Goal: Information Seeking & Learning: Understand process/instructions

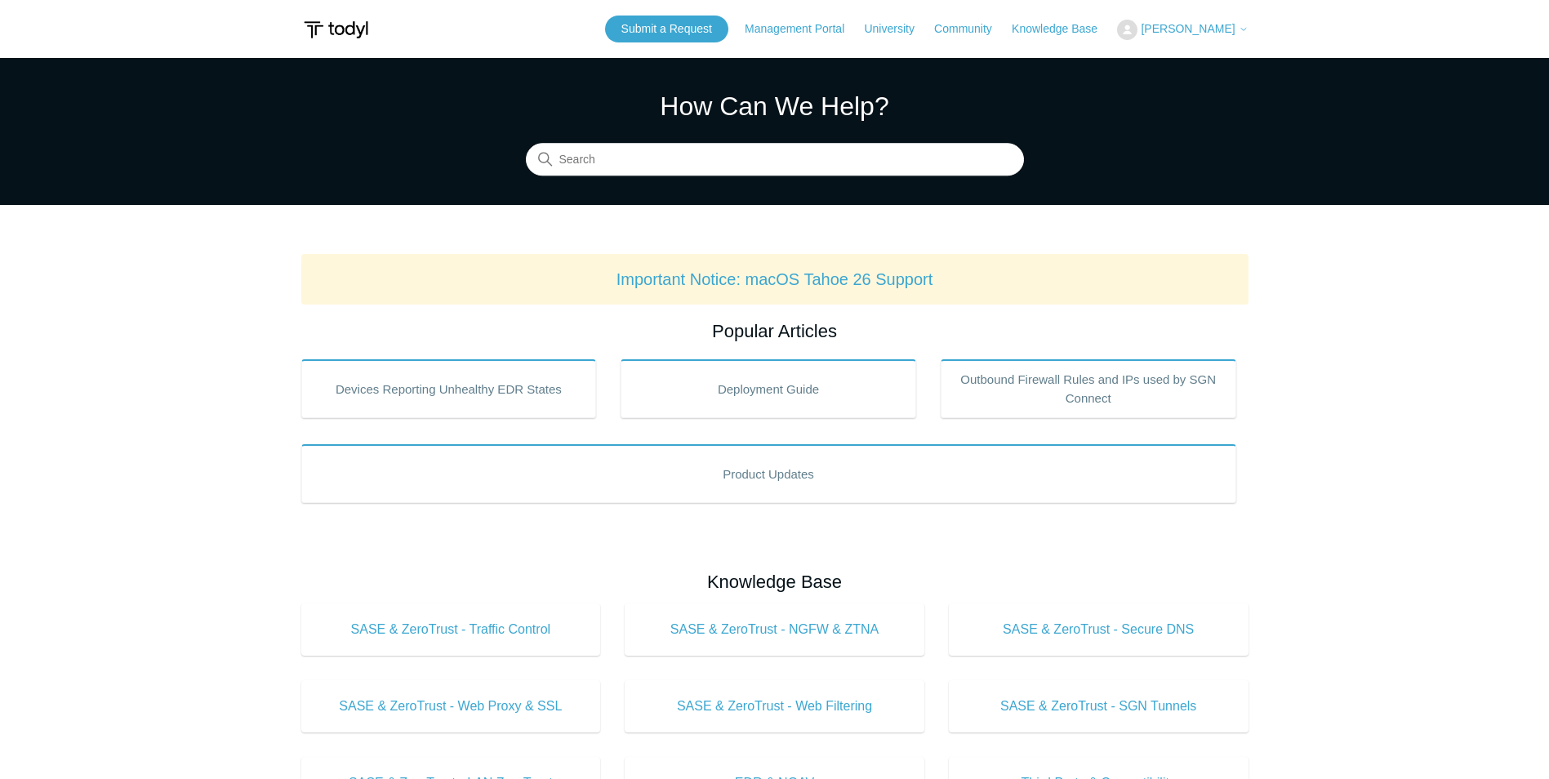
click at [791, 179] on section "How Can We Help? Search" at bounding box center [774, 131] width 1549 height 147
click at [813, 151] on input "Search" at bounding box center [775, 160] width 498 height 33
type input "offboard"
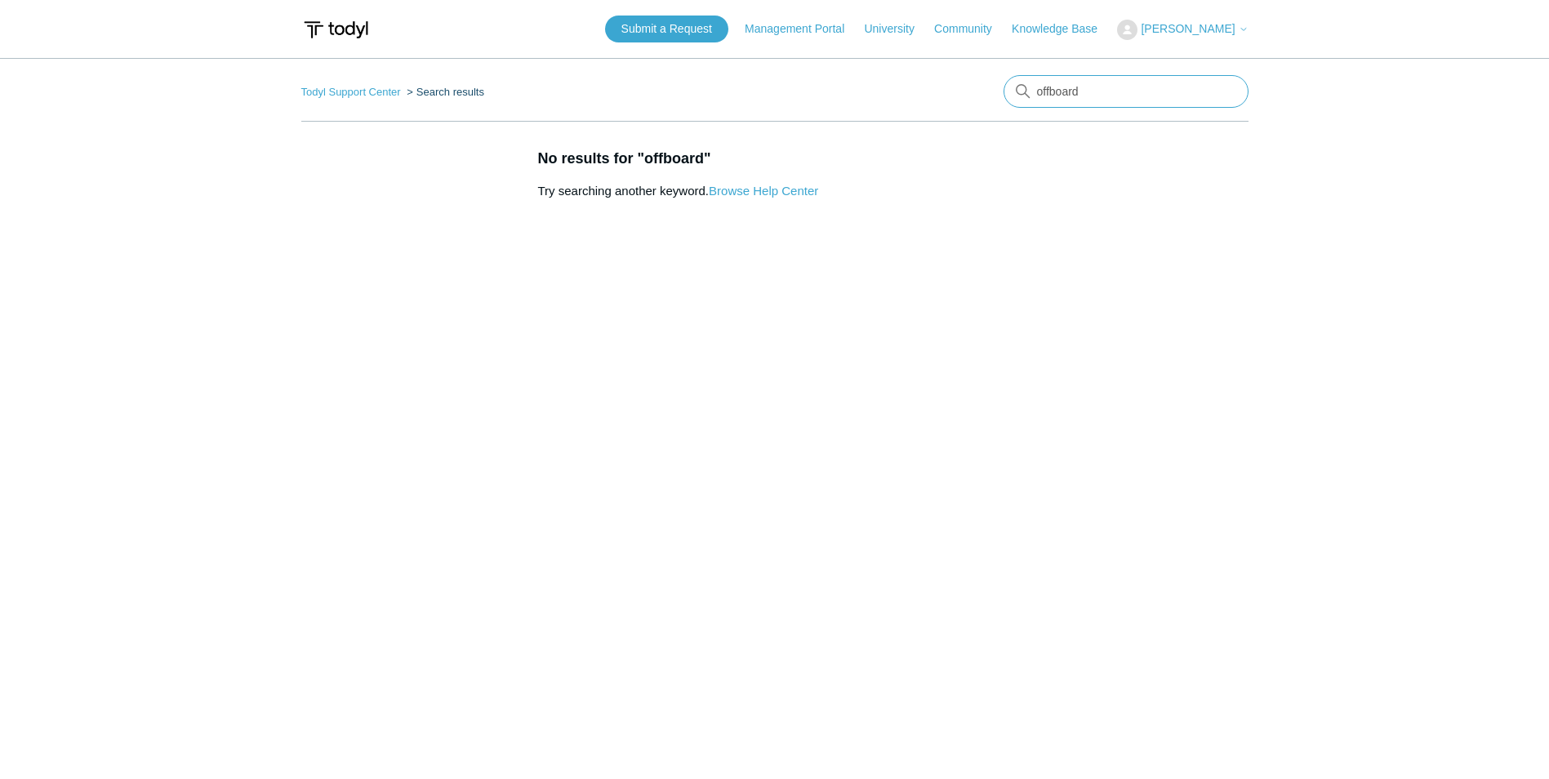
drag, startPoint x: 1089, startPoint y: 87, endPoint x: 988, endPoint y: 88, distance: 101.3
click at [988, 88] on nav "Todyl Support Center Search results offboard" at bounding box center [774, 98] width 947 height 47
type input "uninstall"
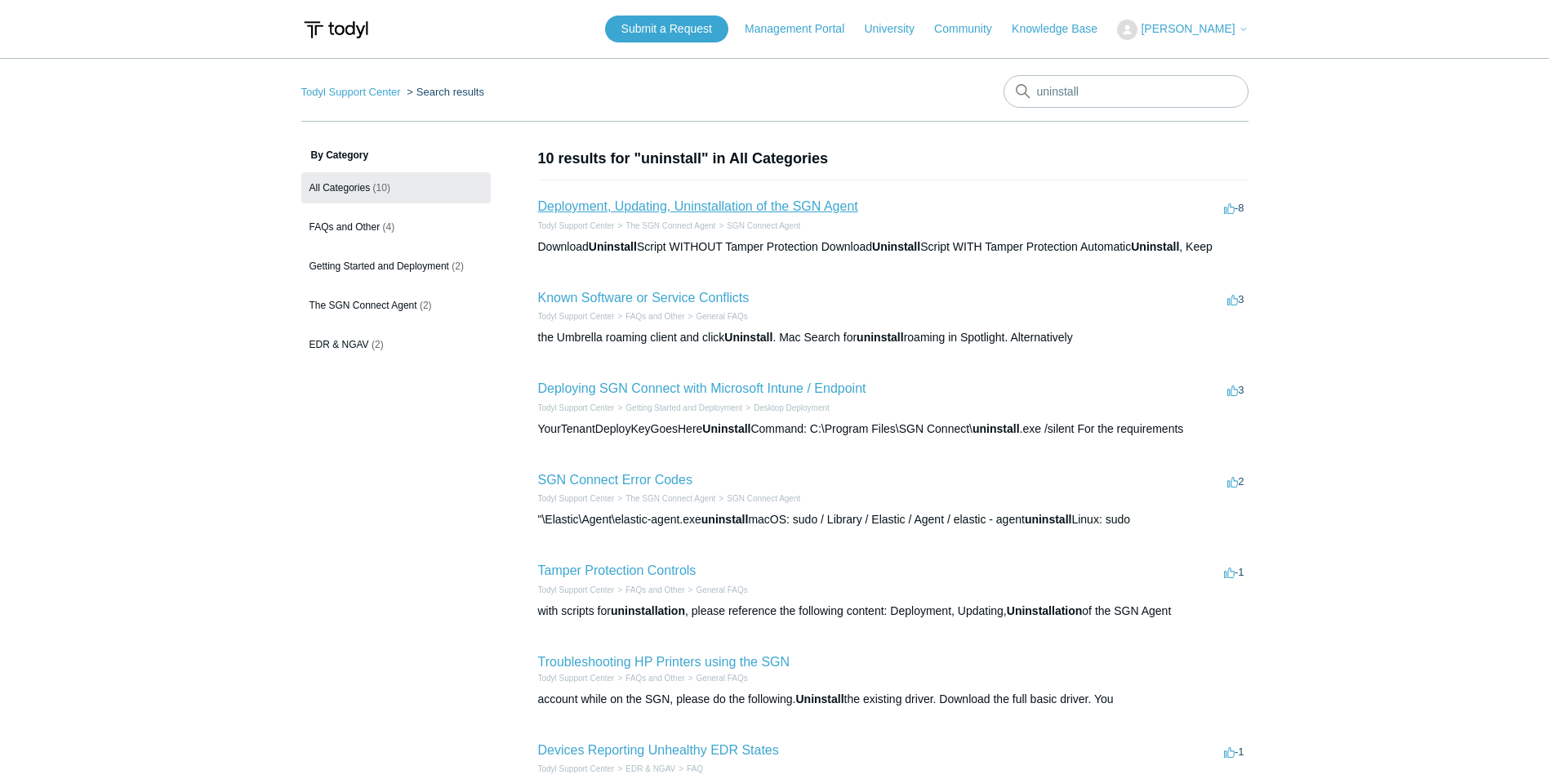
click at [754, 212] on link "Deployment, Updating, Uninstallation of the SGN Agent" at bounding box center [698, 206] width 320 height 14
click at [732, 204] on link "Deployment, Updating, Uninstallation of the SGN Agent" at bounding box center [698, 206] width 320 height 14
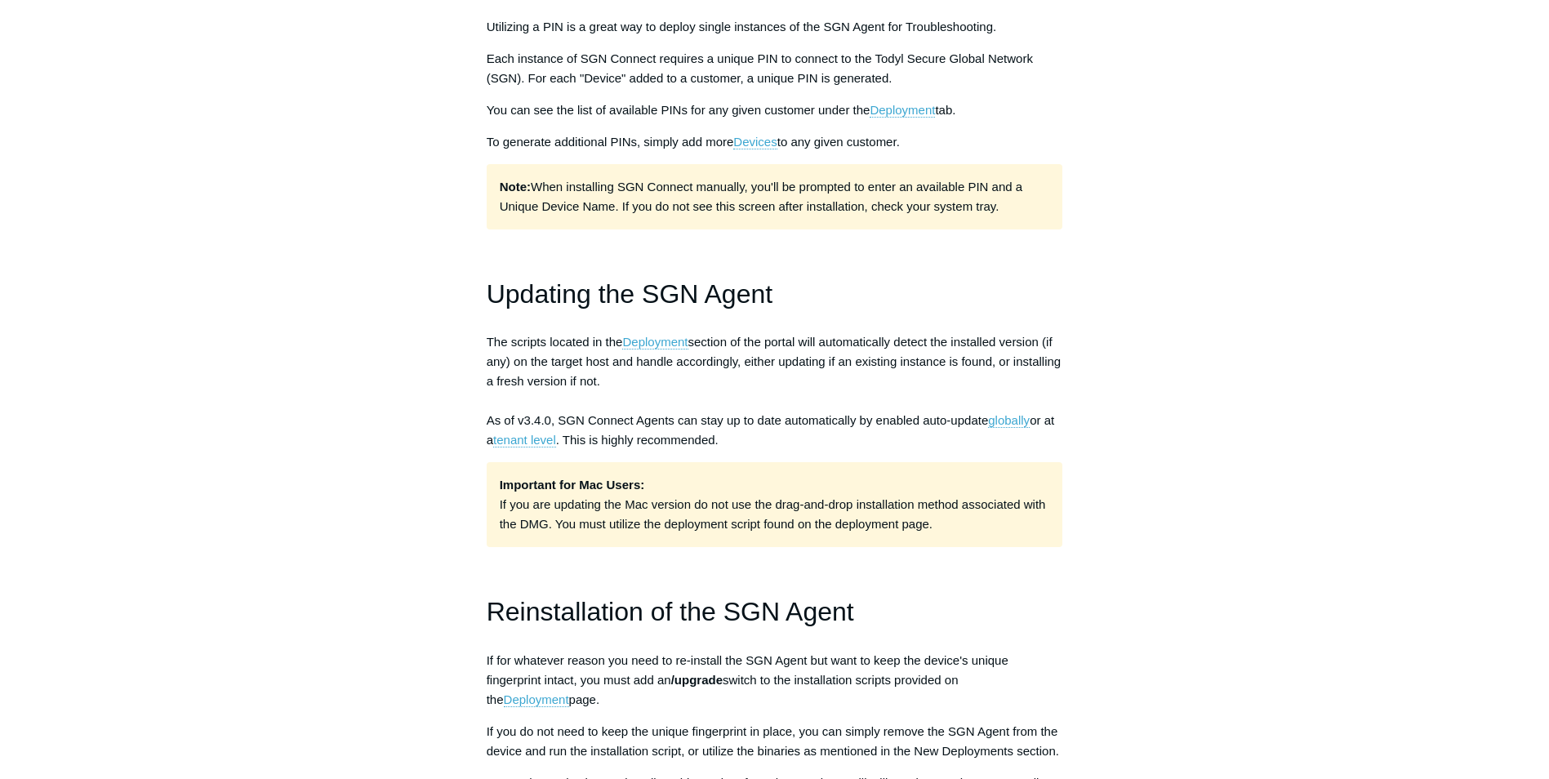
scroll to position [898, 0]
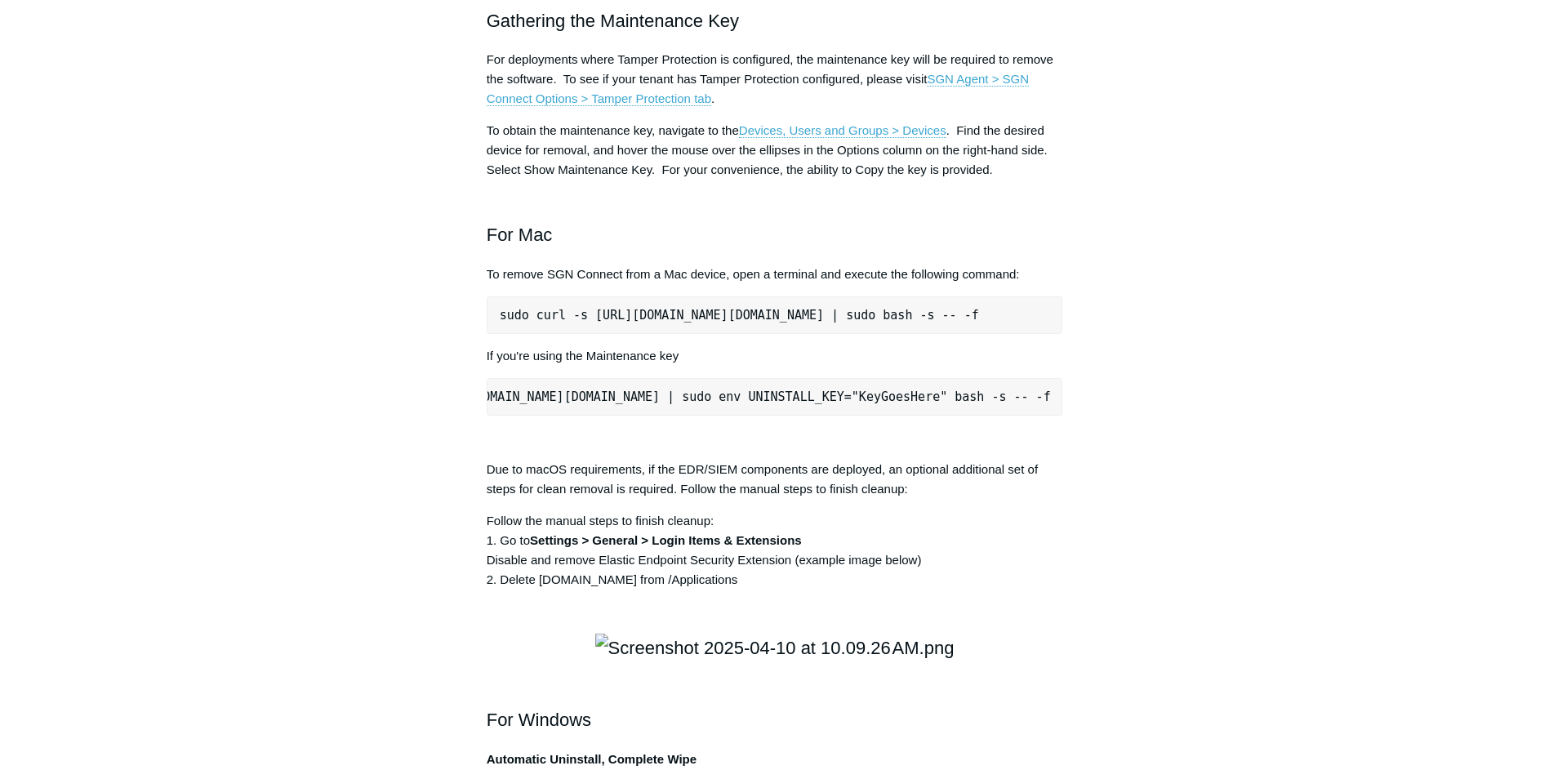
scroll to position [0, 204]
click at [716, 334] on pre "sudo curl -s https://portal.todyl.com/tools/MacUninstall.sh | sudo bash -s -- -f" at bounding box center [775, 315] width 577 height 38
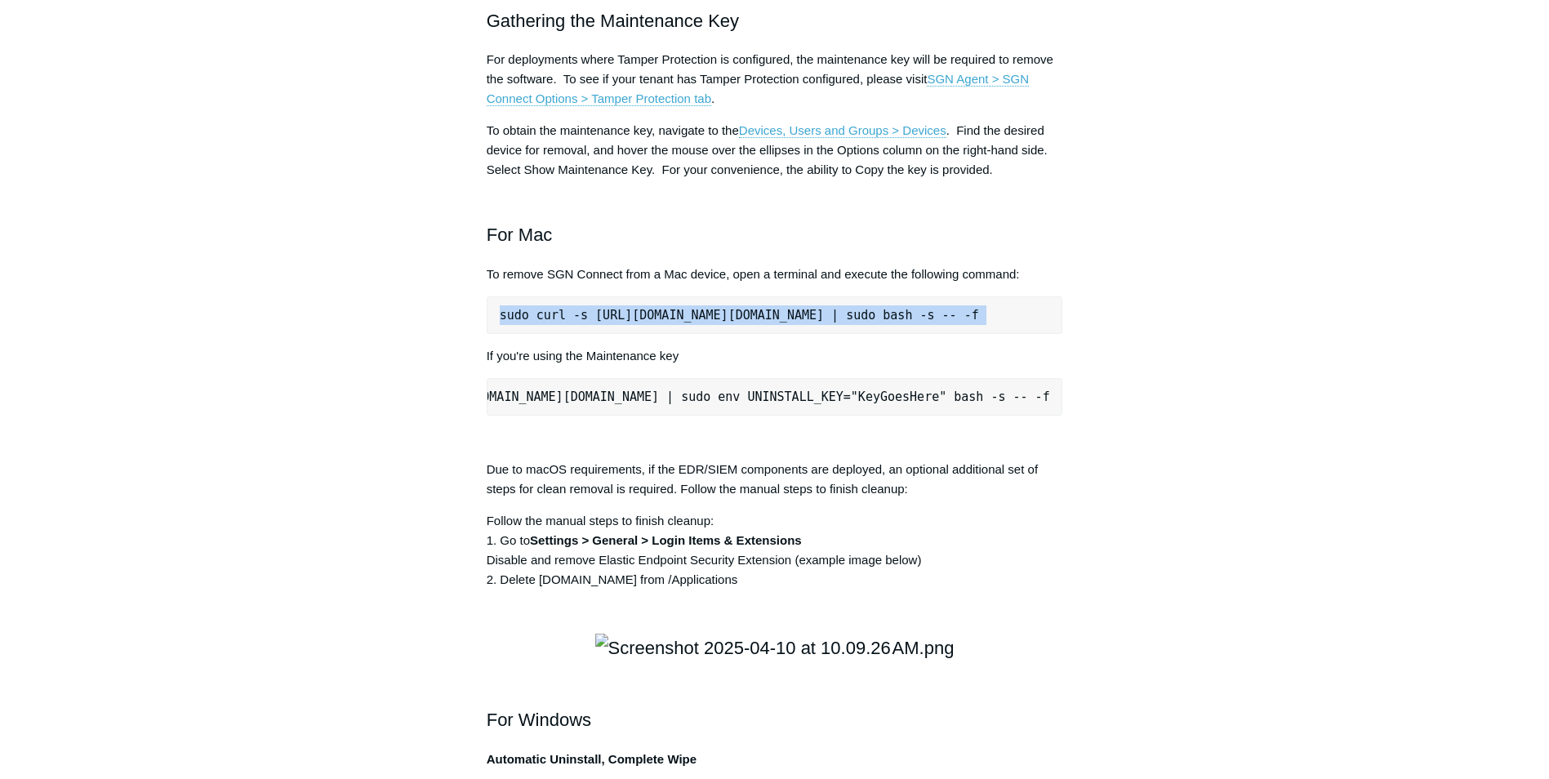
click at [716, 334] on pre "sudo curl -s https://portal.todyl.com/tools/MacUninstall.sh | sudo bash -s -- -f" at bounding box center [775, 315] width 577 height 38
copy div "sudo curl -s https://portal.todyl.com/tools/MacUninstall.sh | sudo bash -s -- -f"
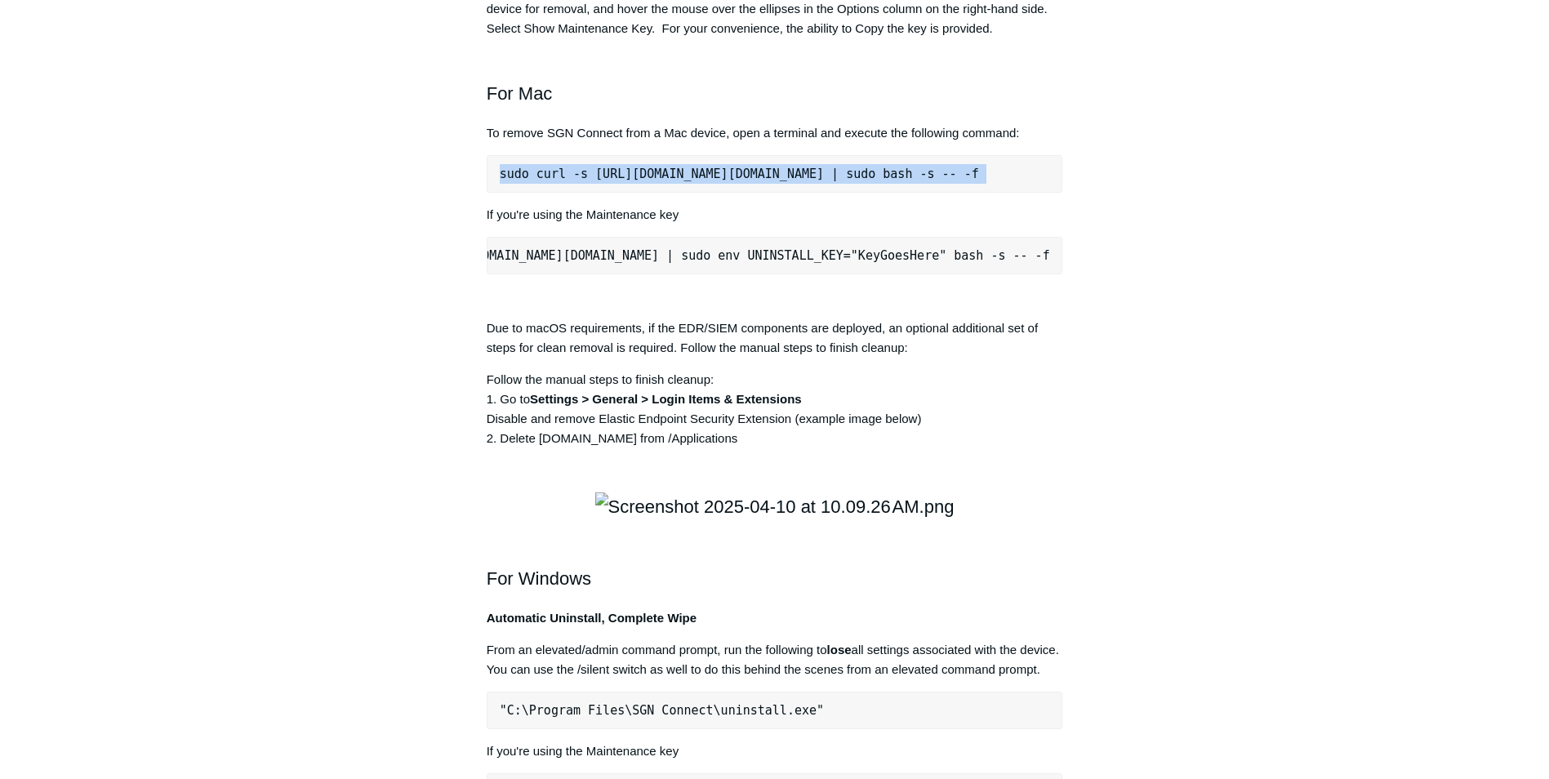
scroll to position [2205, 0]
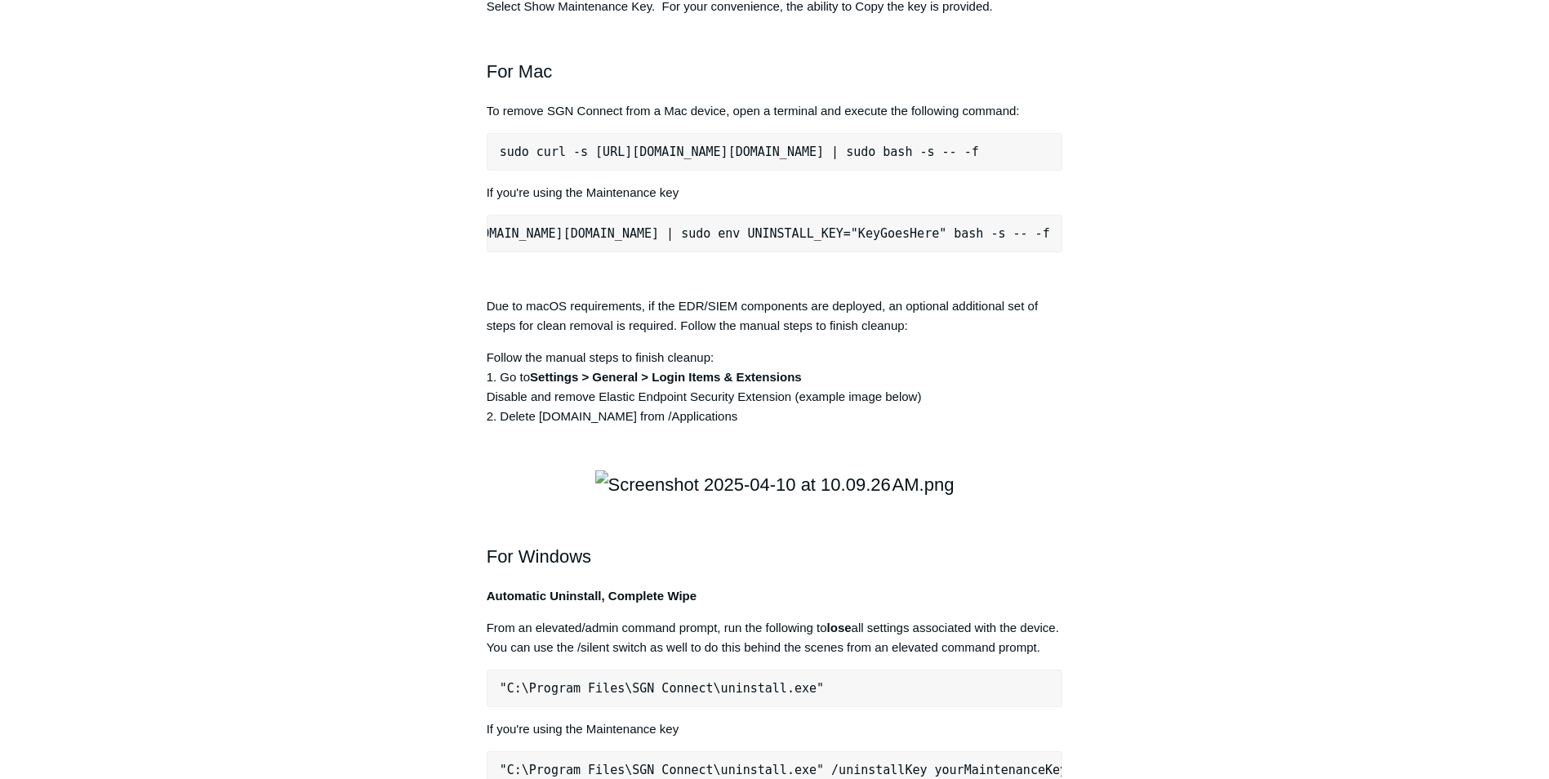
click at [942, 252] on pre "sudo curl -s https://portal.todyl.com/tools/MacUninstall.sh | sudo env UNINSTAL…" at bounding box center [775, 234] width 577 height 38
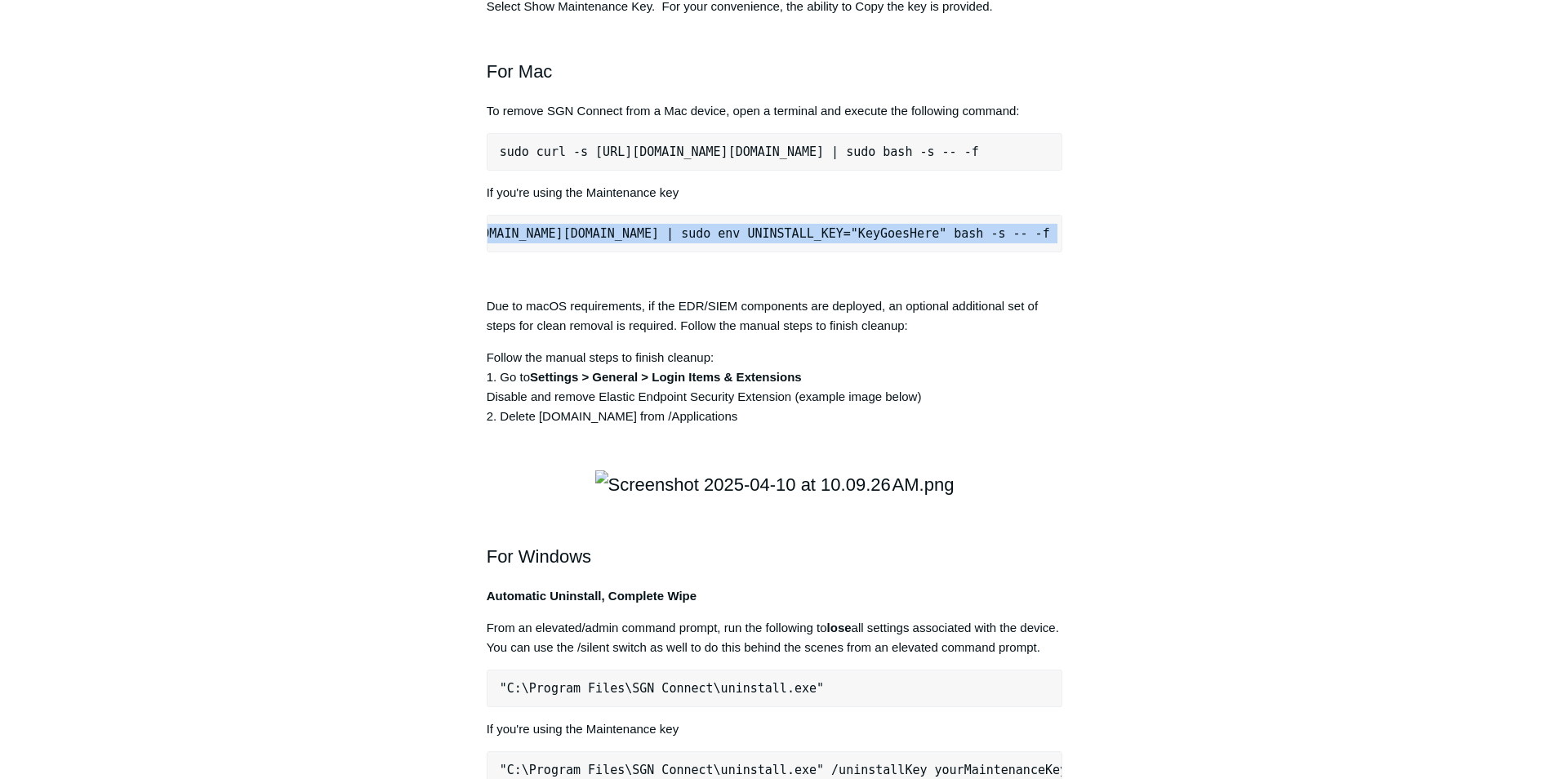
click at [942, 252] on pre "sudo curl -s https://portal.todyl.com/tools/MacUninstall.sh | sudo env UNINSTAL…" at bounding box center [775, 234] width 577 height 38
copy div "sudo curl -s https://portal.todyl.com/tools/MacUninstall.sh | sudo env UNINSTAL…"
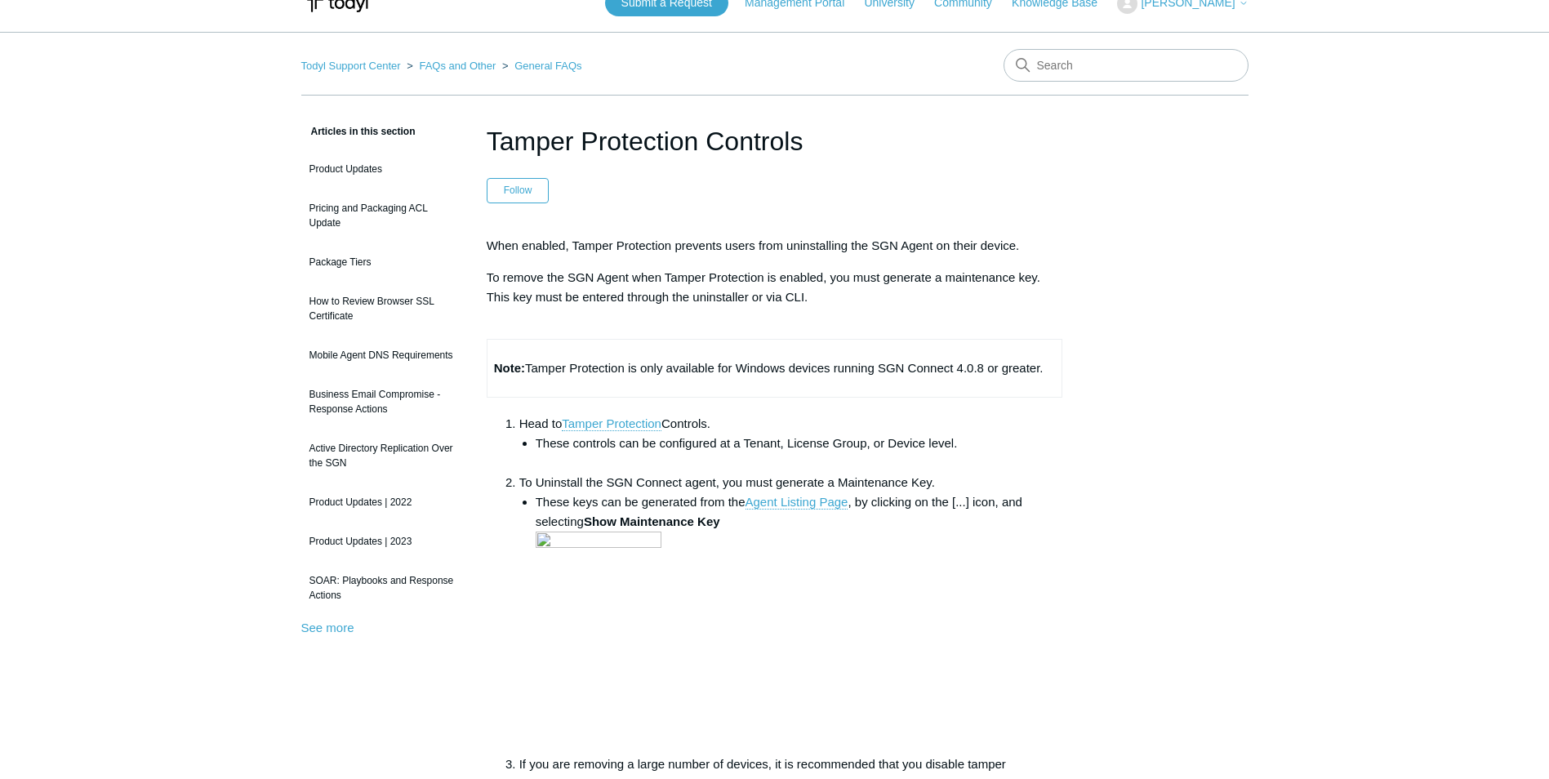
scroll to position [82, 0]
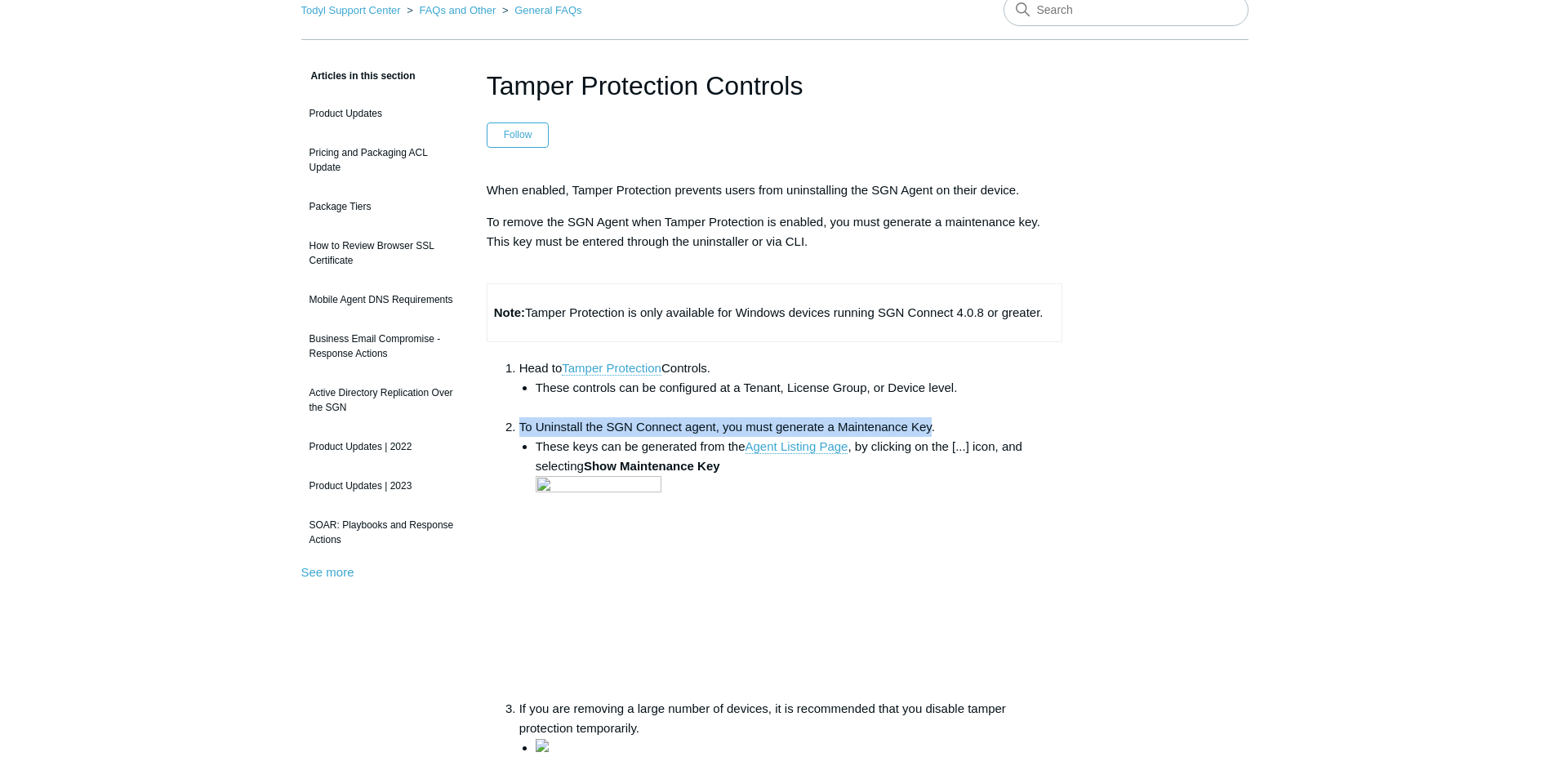
drag, startPoint x: 552, startPoint y: 424, endPoint x: 933, endPoint y: 430, distance: 380.6
click at [933, 430] on li "To Uninstall the SGN Connect agent, you must generate a Maintenance Key. These …" at bounding box center [791, 558] width 544 height 282
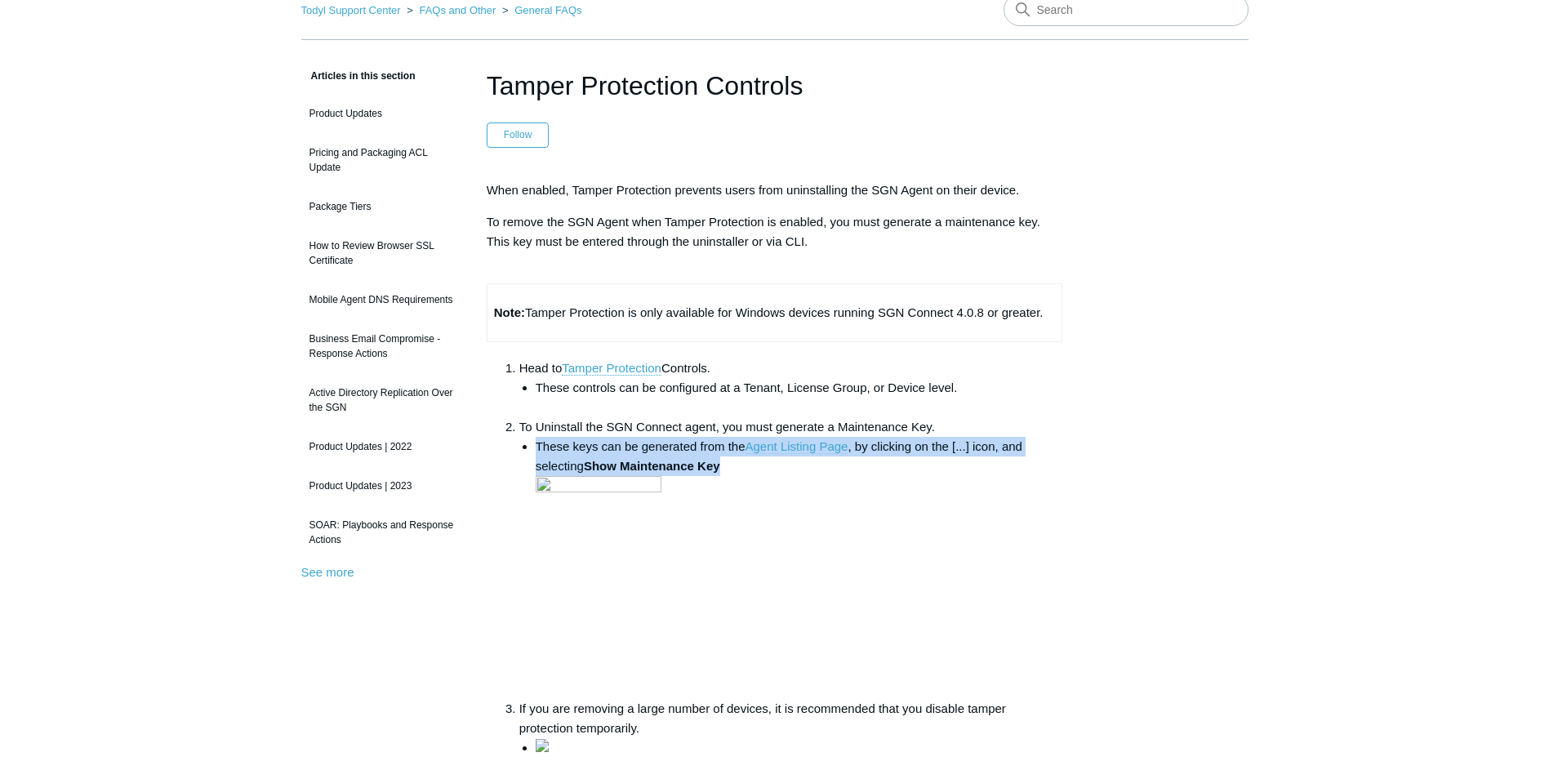
drag, startPoint x: 536, startPoint y: 447, endPoint x: 753, endPoint y: 469, distance: 218.4
click at [753, 469] on li "These keys can be generated from the Agent Listing Page , by clicking on the [.…" at bounding box center [800, 568] width 528 height 262
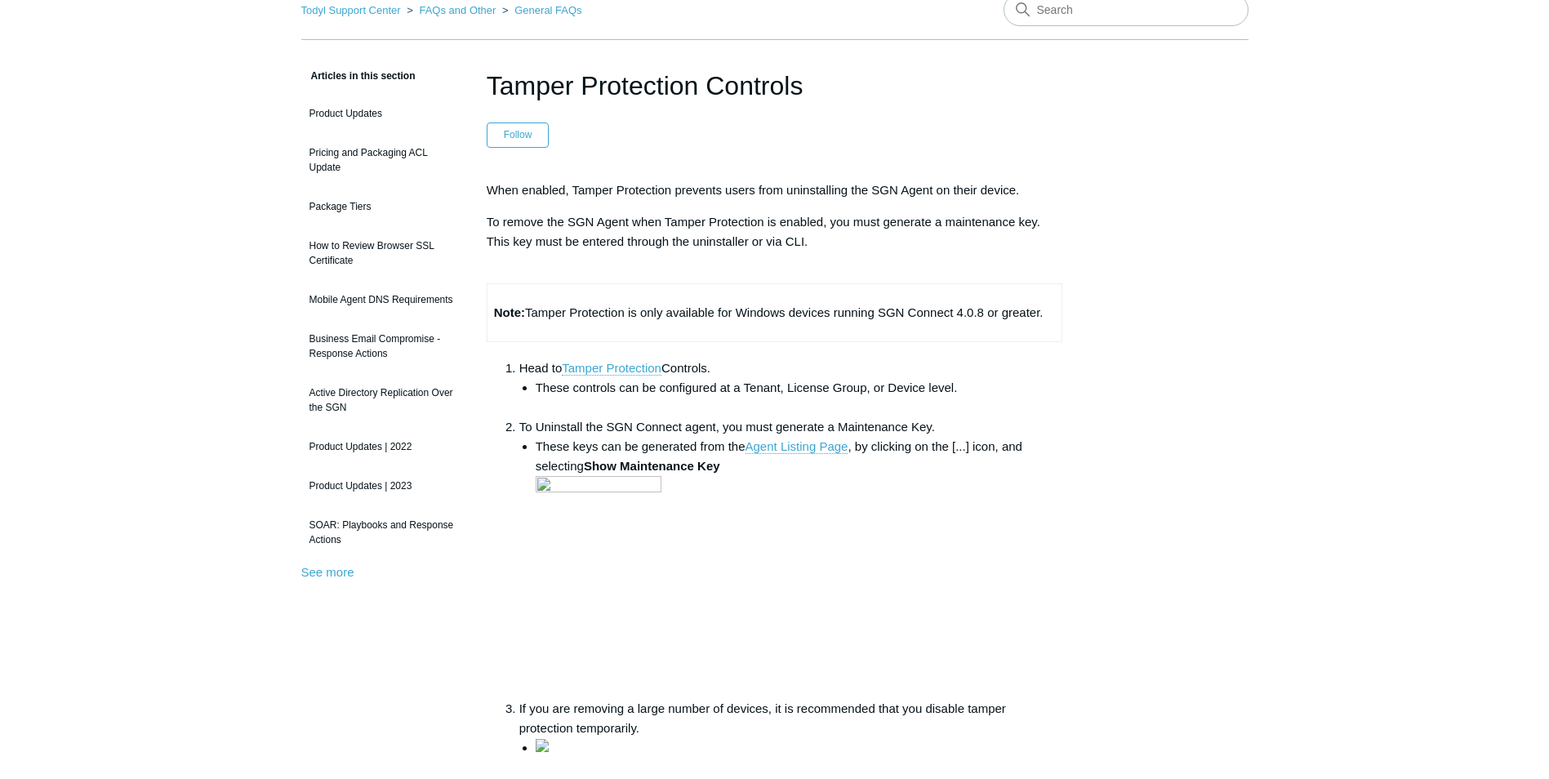
drag, startPoint x: 753, startPoint y: 469, endPoint x: 804, endPoint y: 506, distance: 63.7
click at [804, 506] on li "These keys can be generated from the Agent Listing Page , by clicking on the [.…" at bounding box center [800, 568] width 528 height 262
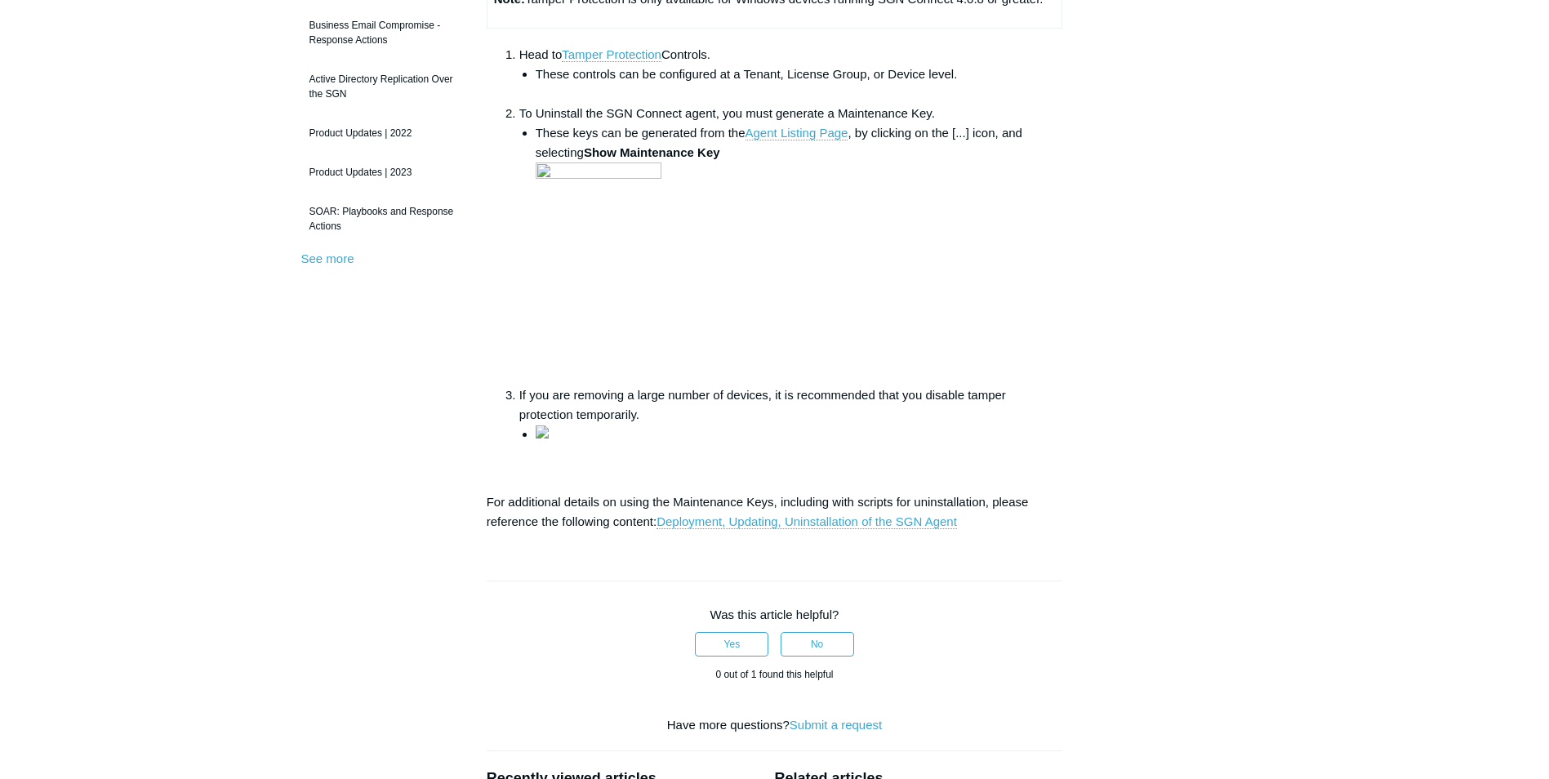
scroll to position [408, 0]
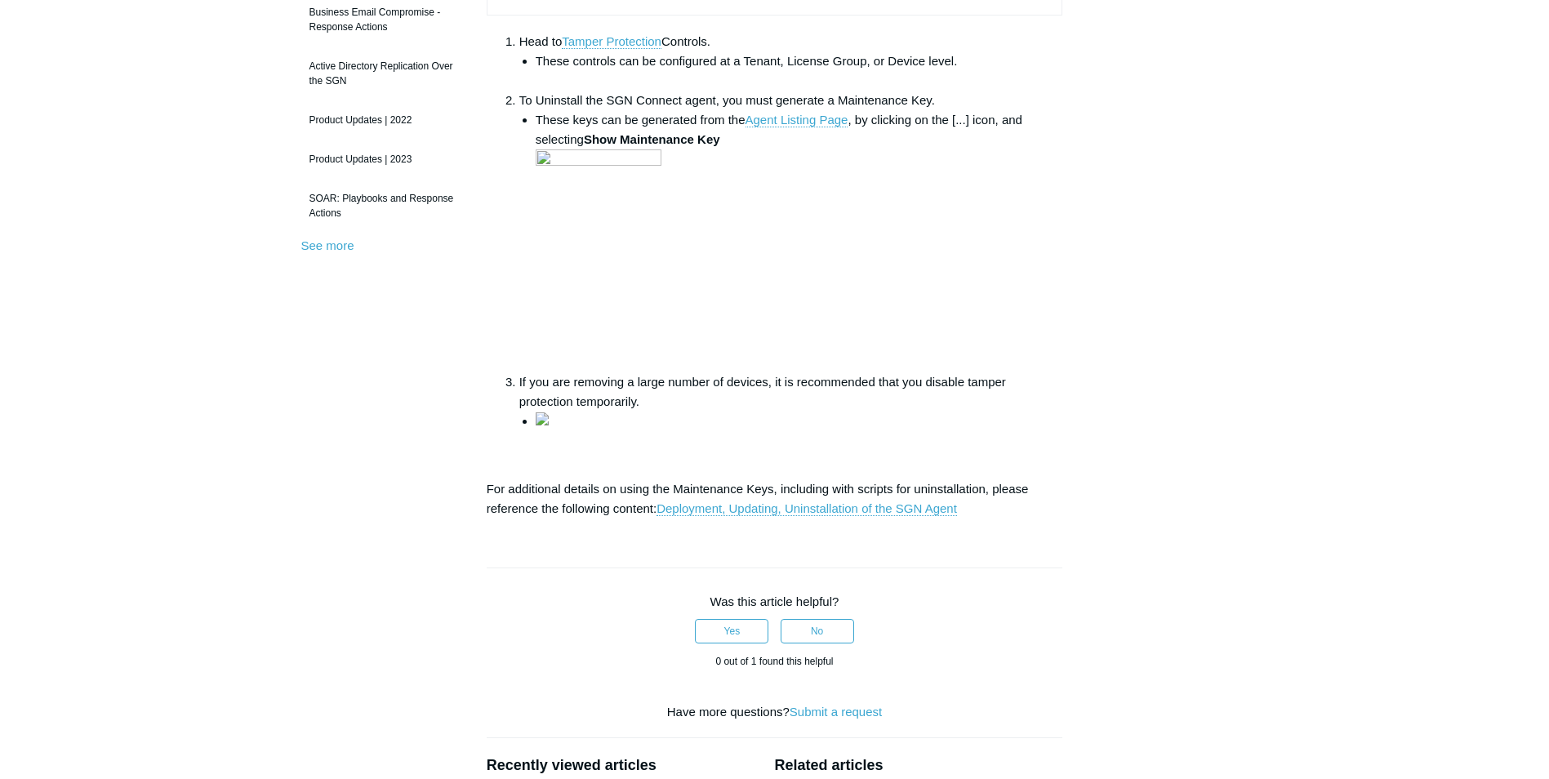
click at [1039, 431] on li at bounding box center [800, 422] width 528 height 20
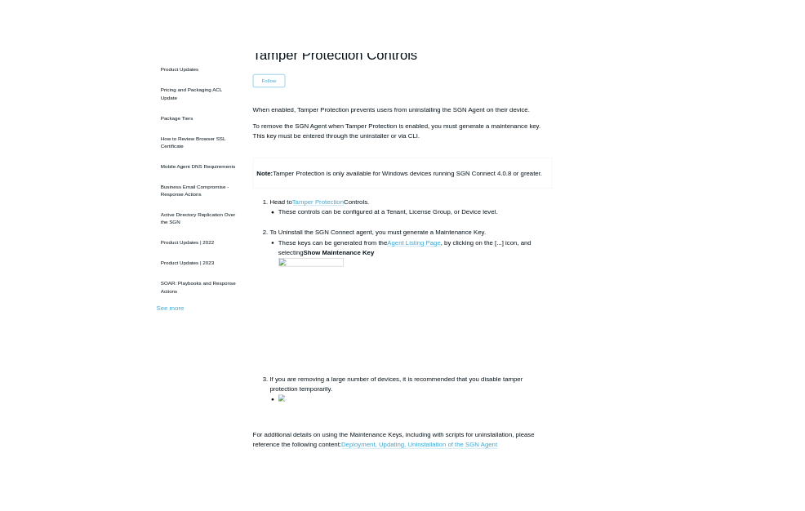
scroll to position [0, 0]
